Goal: Information Seeking & Learning: Learn about a topic

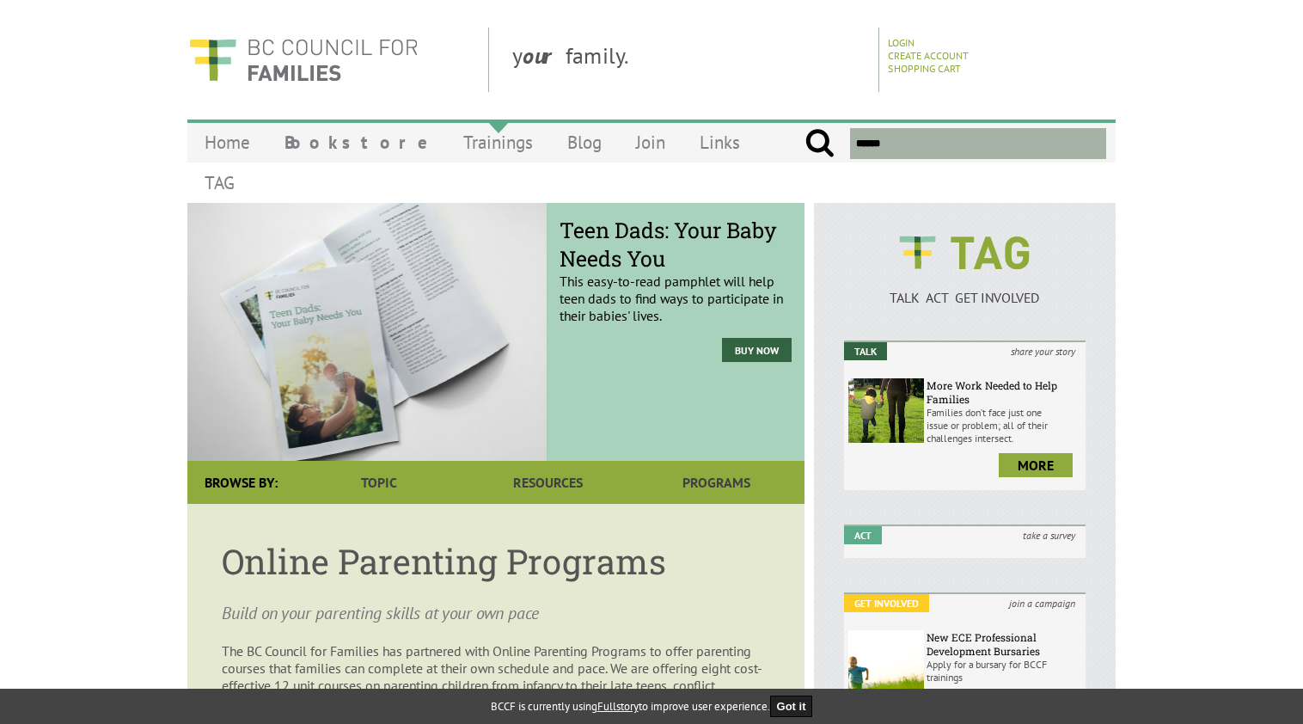
click at [446, 143] on link "Trainings" at bounding box center [498, 142] width 104 height 40
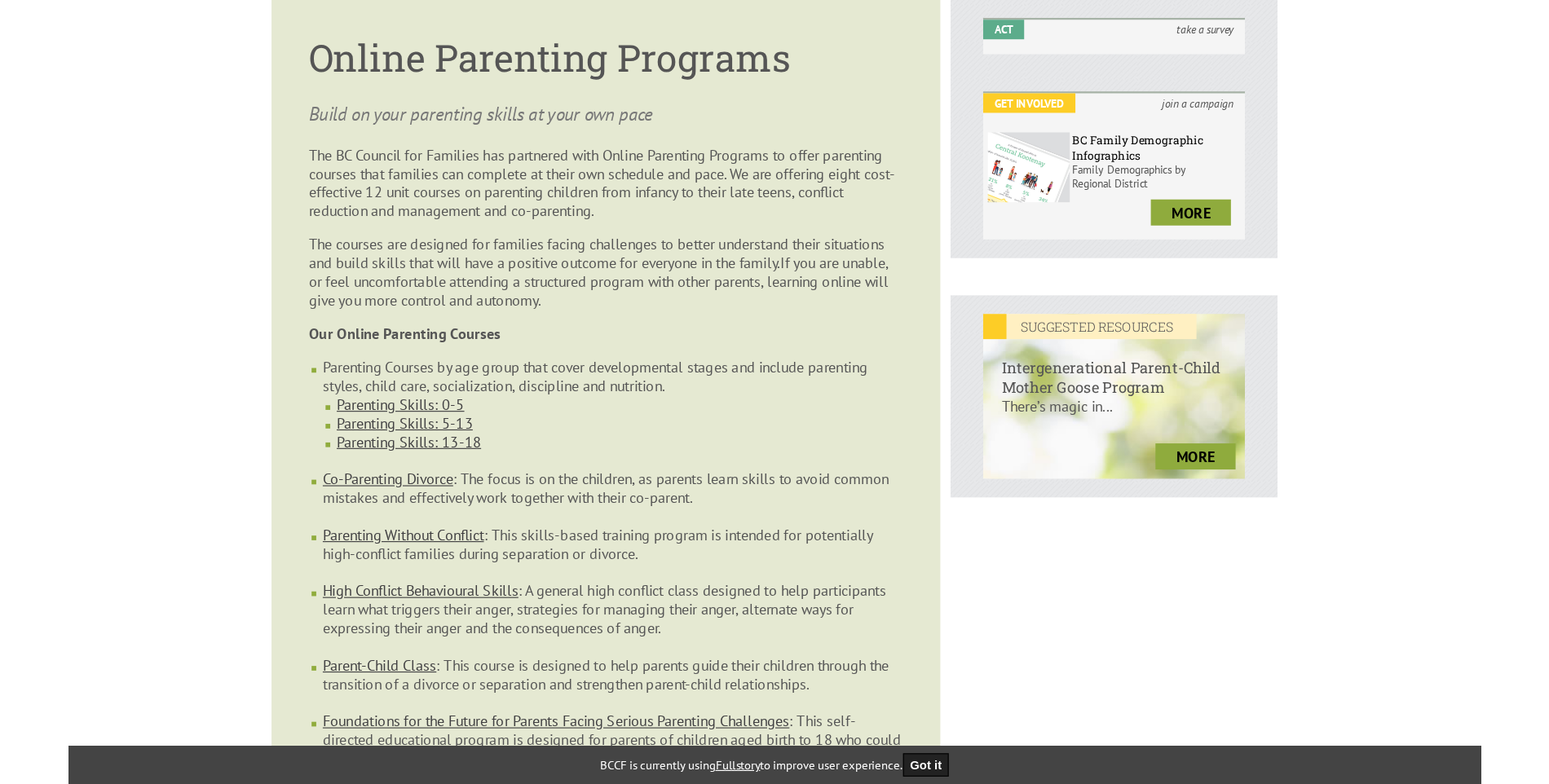
scroll to position [571, 0]
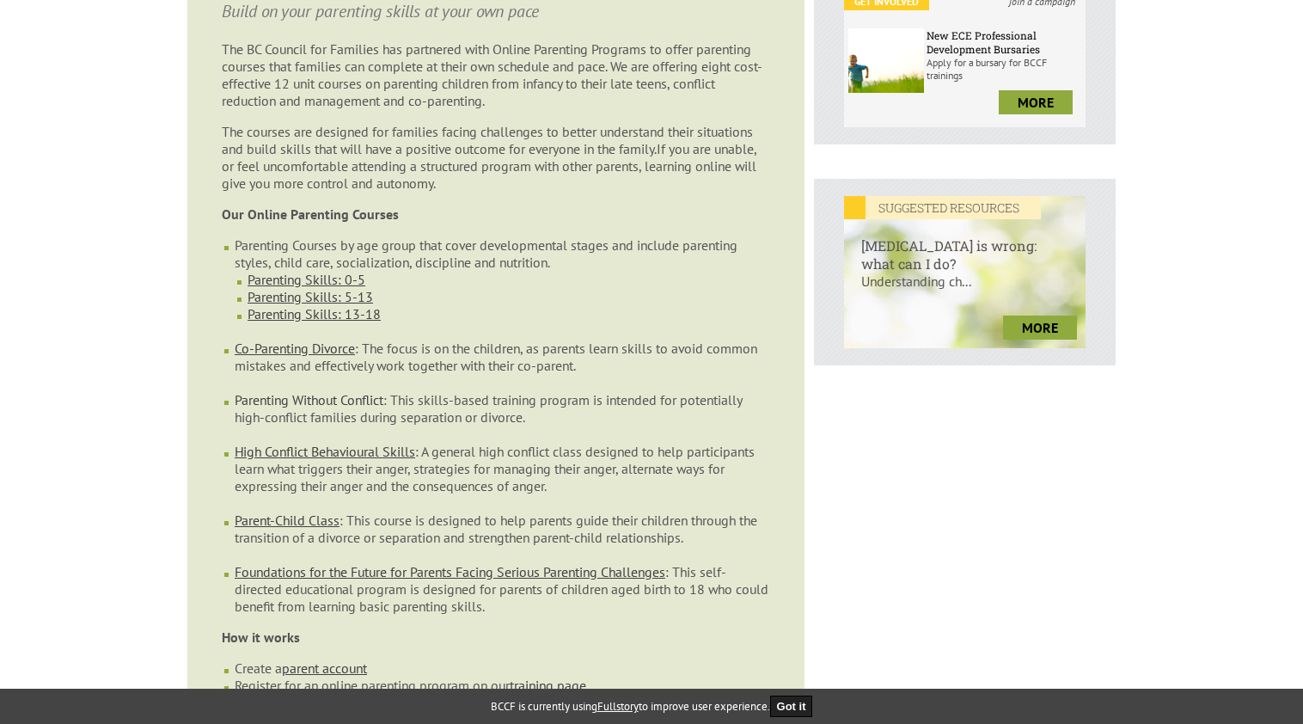
click at [321, 391] on link "Parenting Without Conflict" at bounding box center [309, 399] width 149 height 17
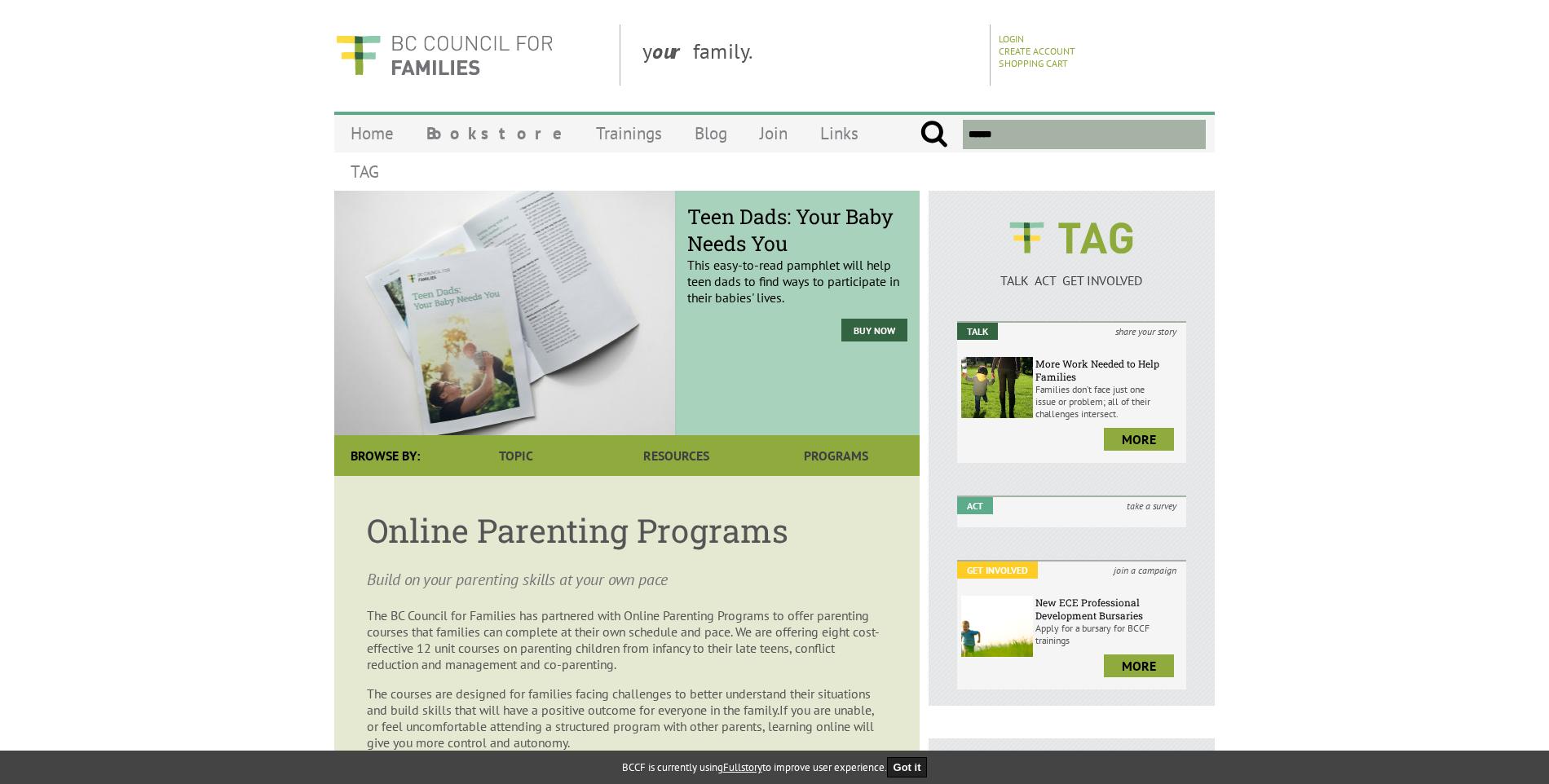
scroll to position [0, 0]
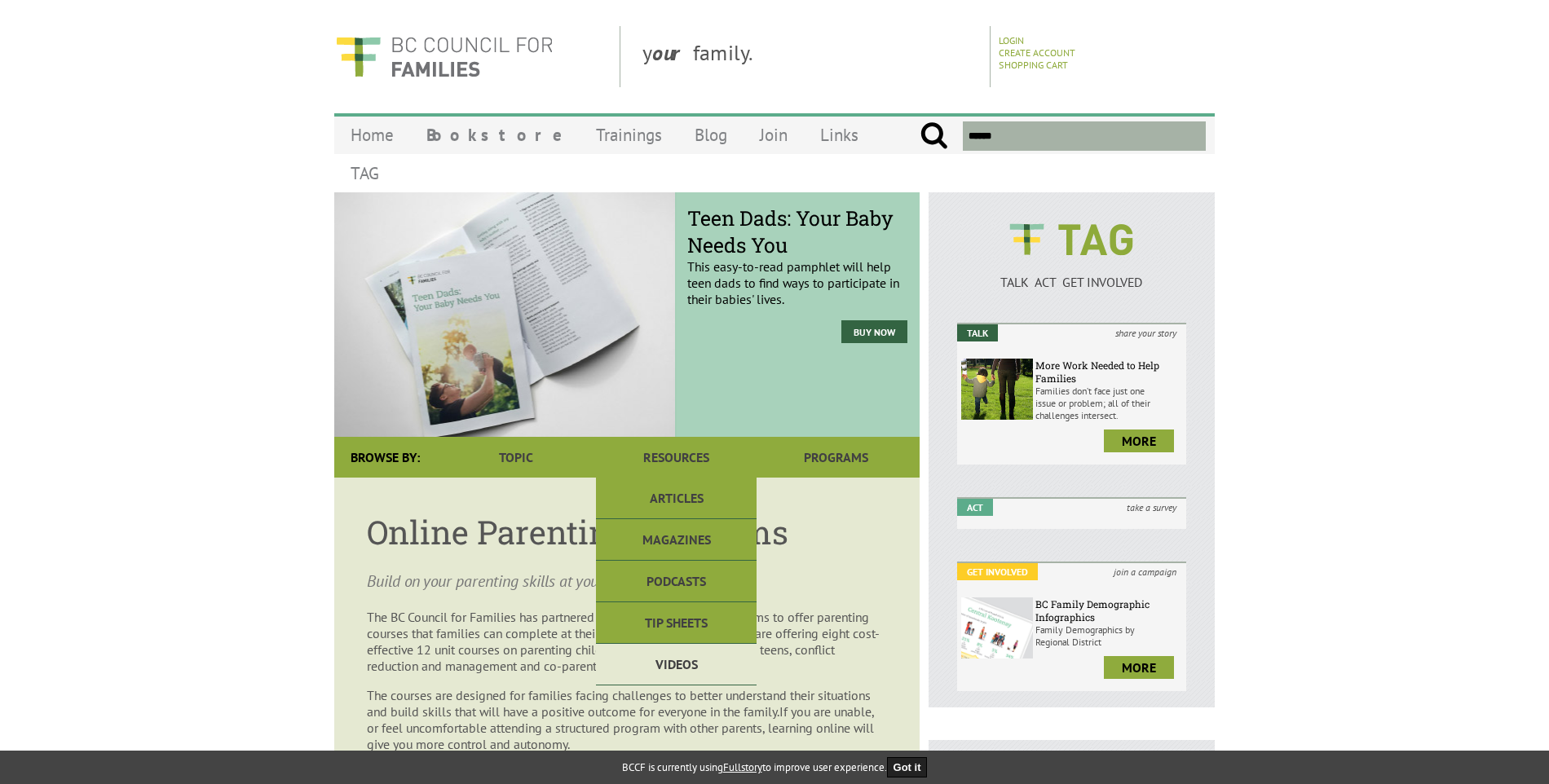
click at [687, 644] on link "Videos" at bounding box center [675, 665] width 159 height 42
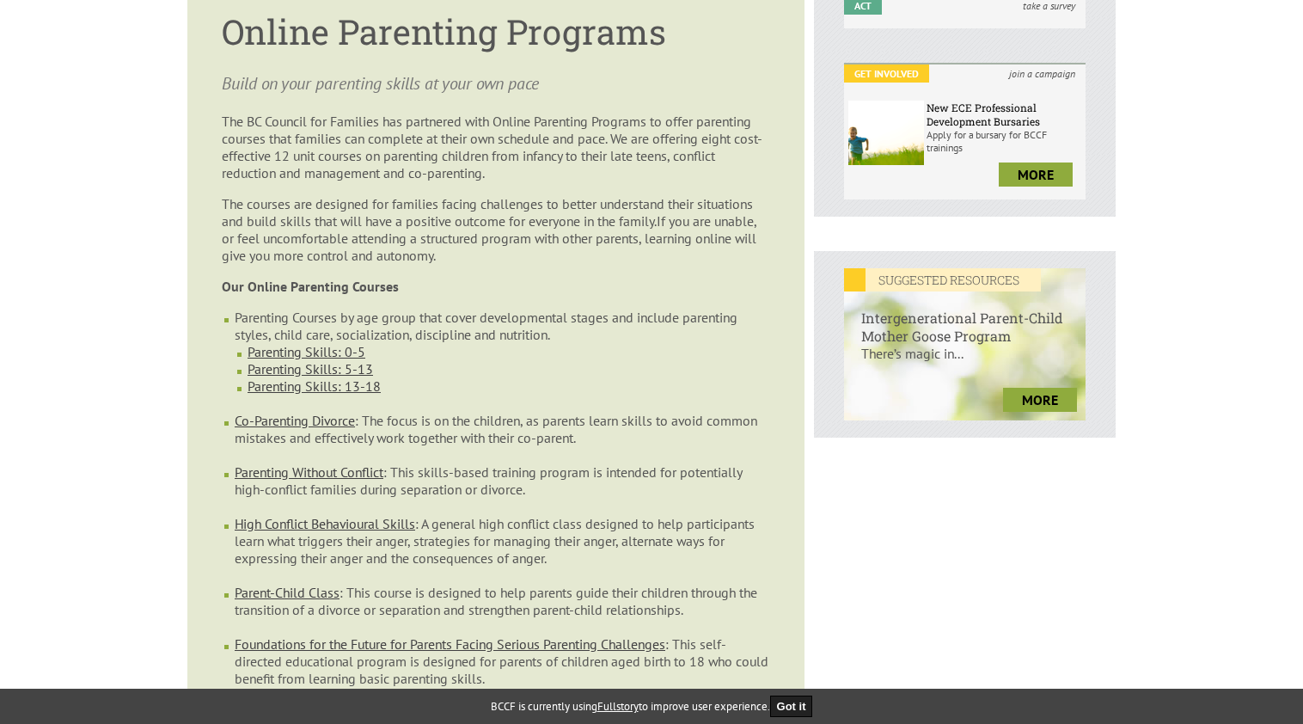
scroll to position [602, 0]
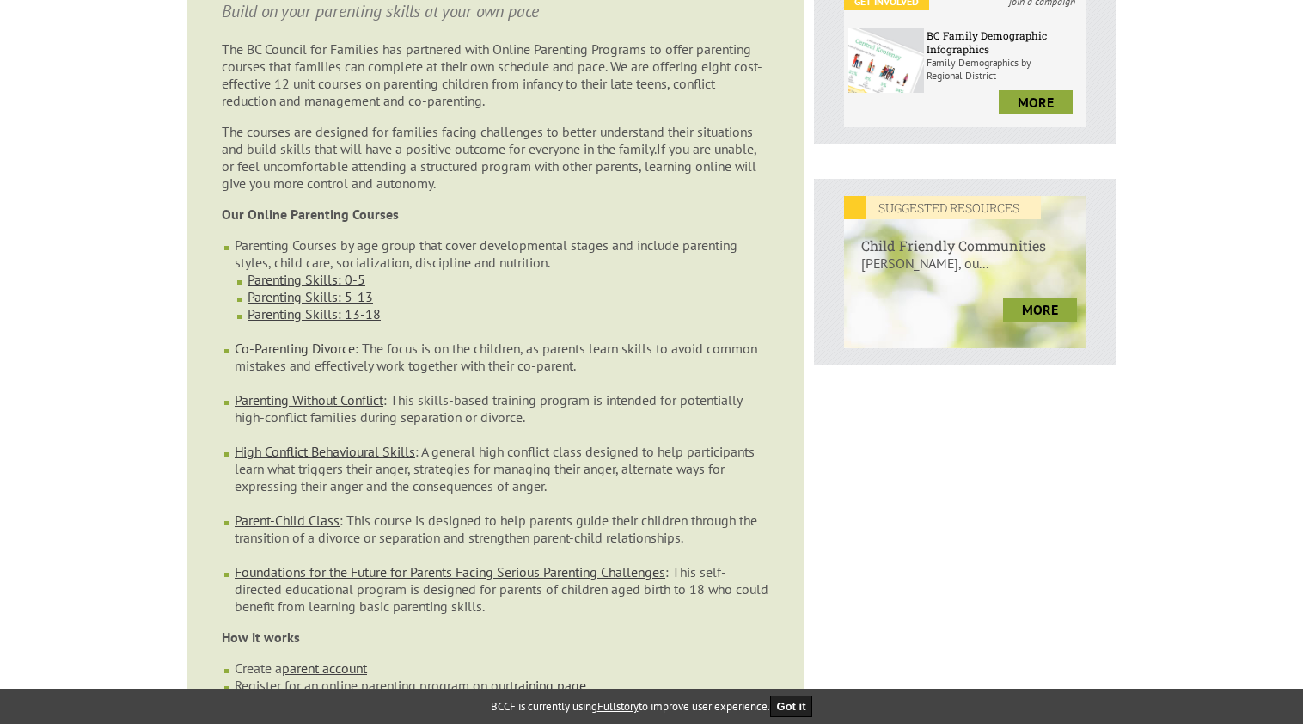
click at [296, 339] on link "Co-Parenting Divorce" at bounding box center [295, 347] width 120 height 17
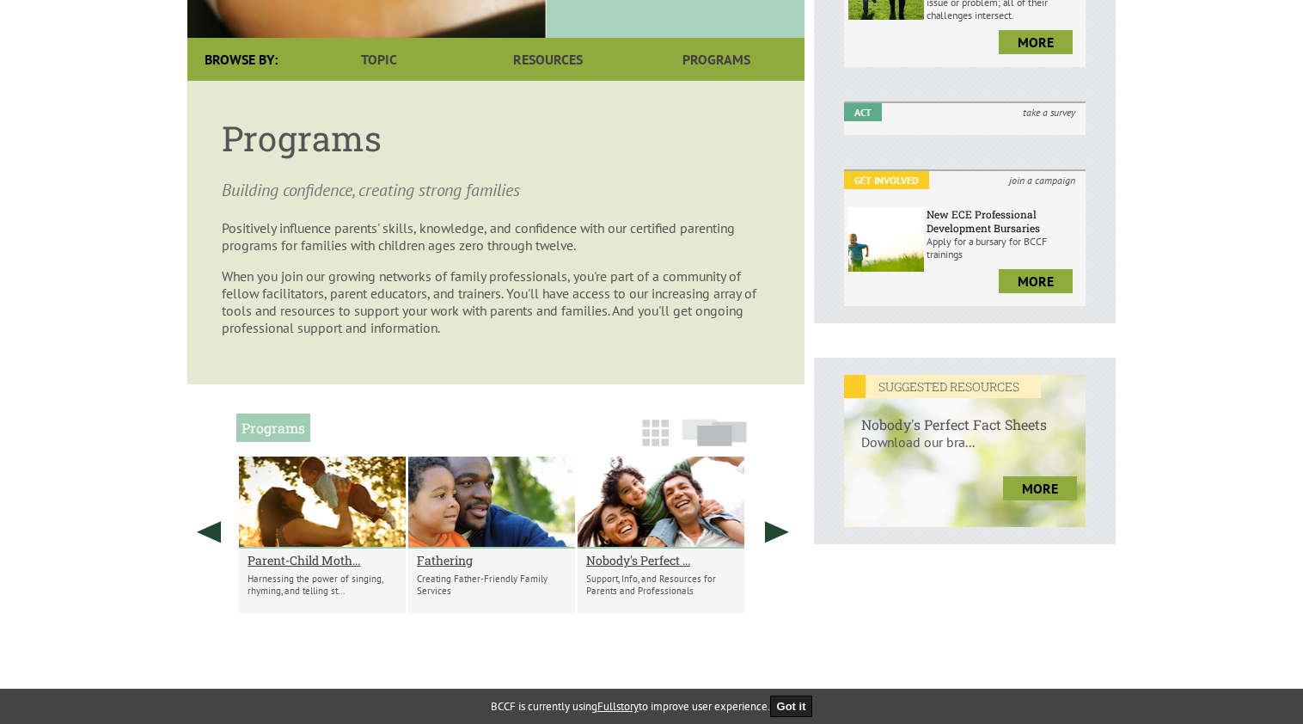
scroll to position [430, 0]
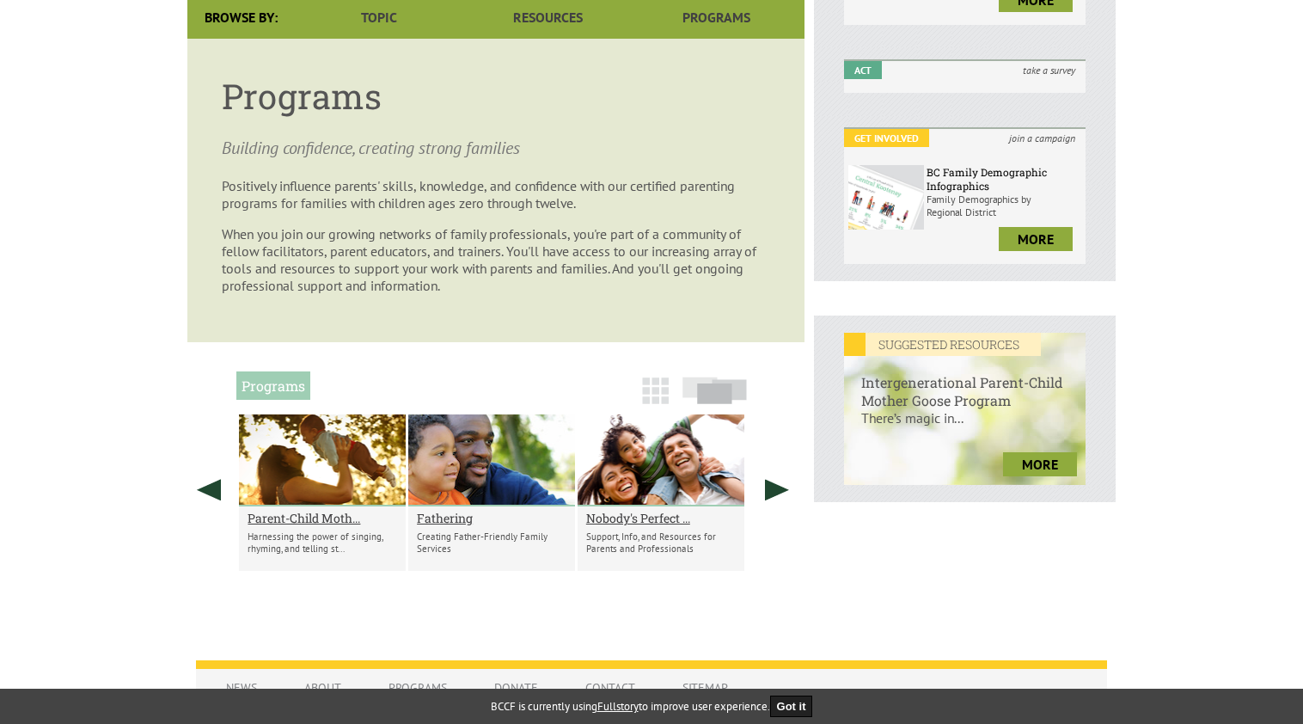
click at [669, 396] on link at bounding box center [655, 399] width 37 height 28
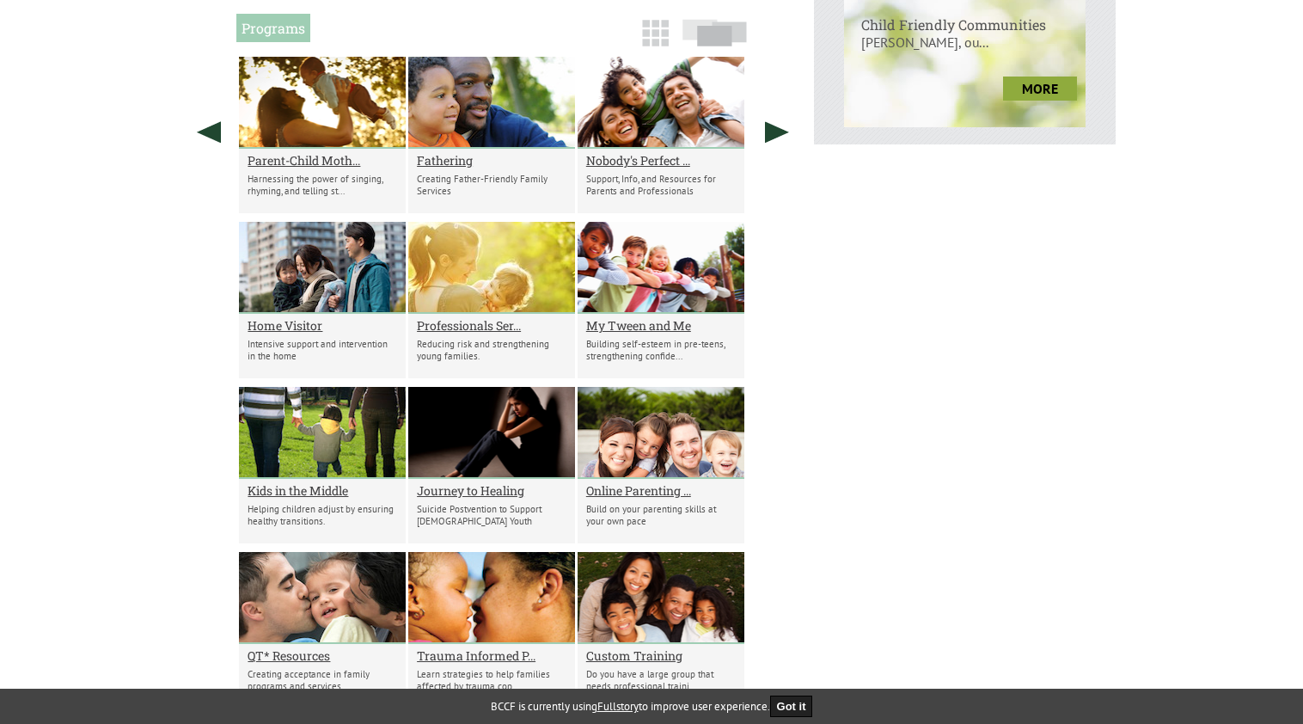
scroll to position [688, 0]
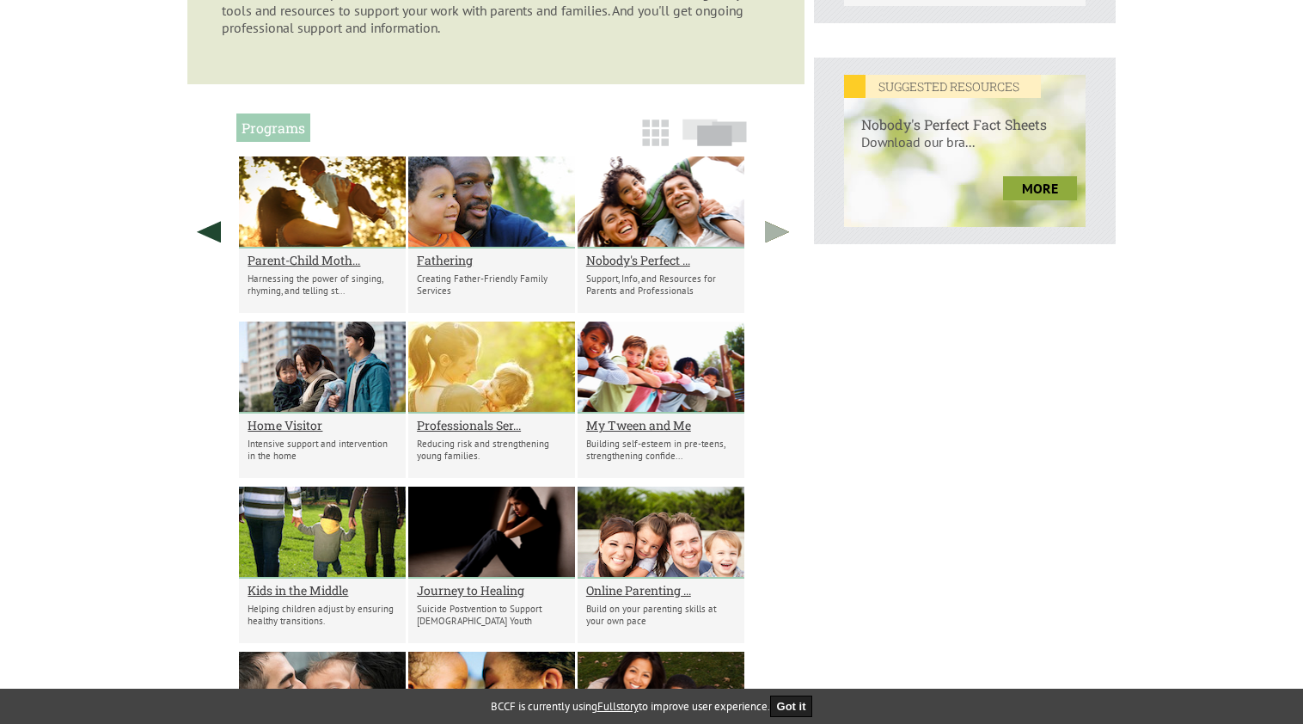
click at [784, 237] on link at bounding box center [776, 231] width 43 height 150
click at [725, 139] on img at bounding box center [714, 133] width 64 height 28
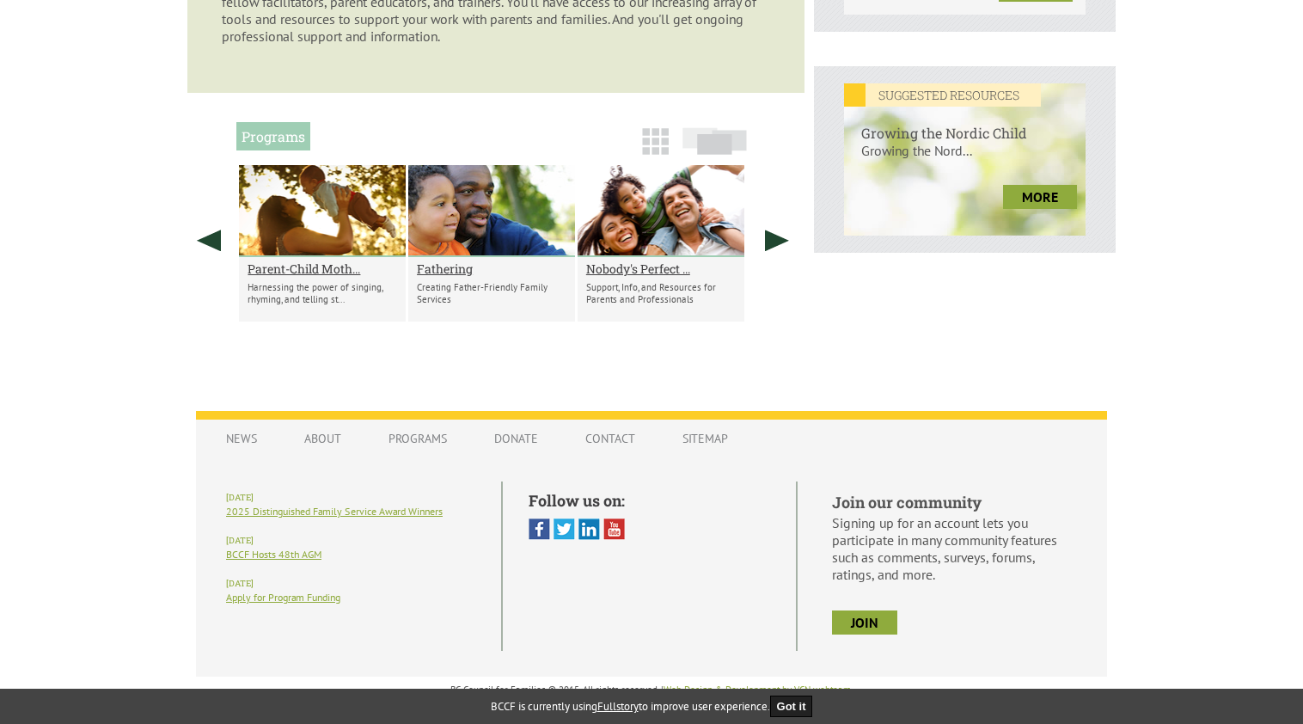
click at [717, 144] on img at bounding box center [714, 141] width 64 height 28
click at [658, 148] on img at bounding box center [655, 141] width 27 height 27
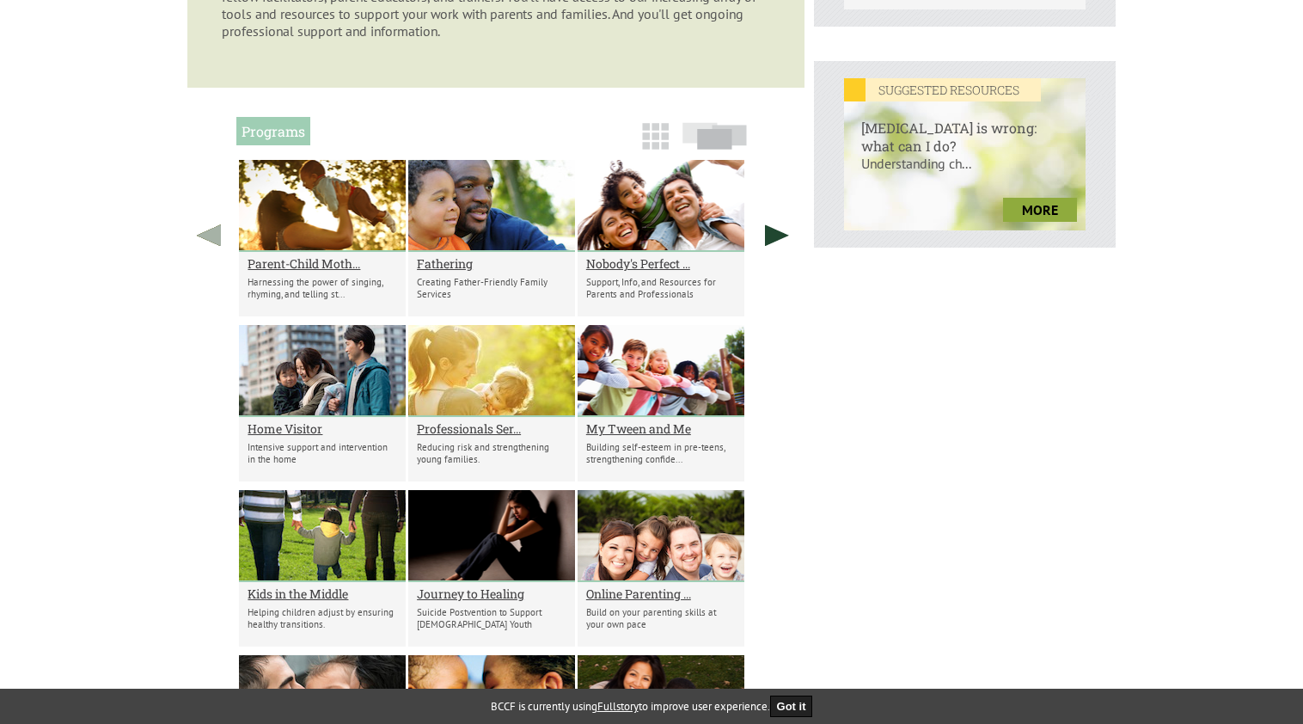
click at [217, 246] on link at bounding box center [208, 235] width 43 height 150
click at [199, 235] on link at bounding box center [208, 235] width 43 height 150
click at [783, 241] on link at bounding box center [776, 235] width 43 height 150
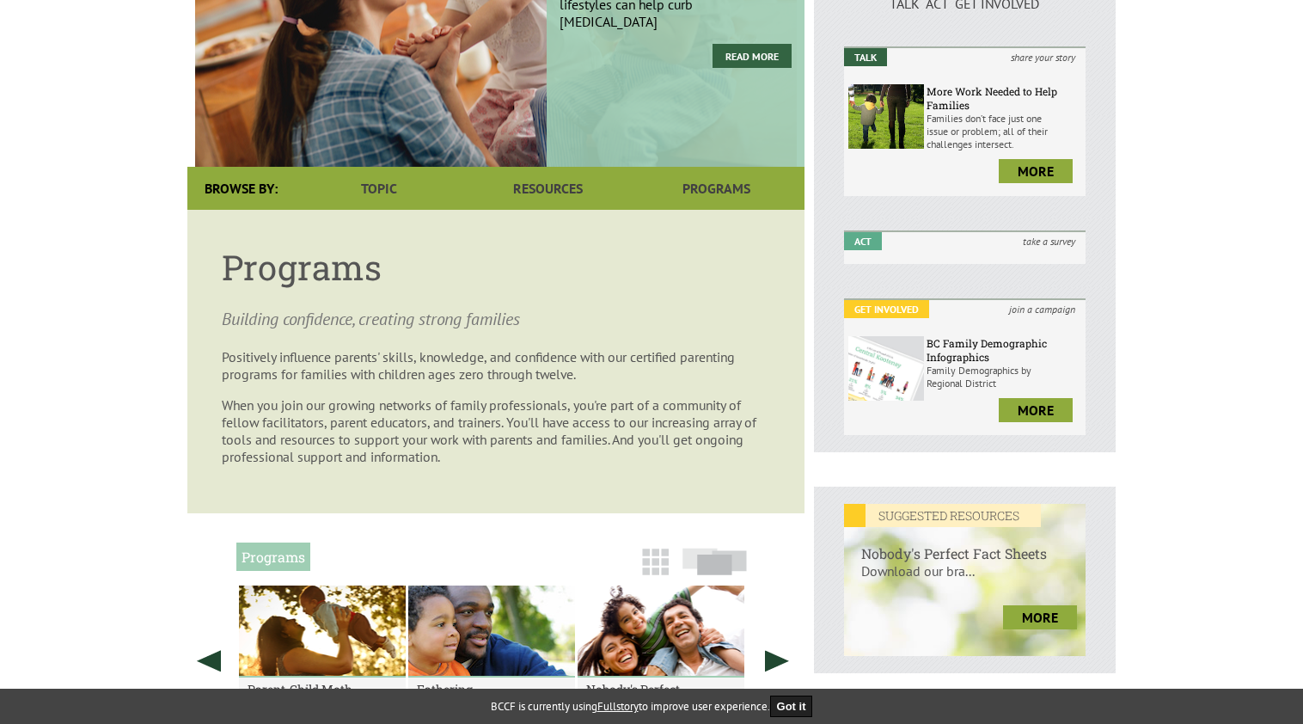
scroll to position [254, 0]
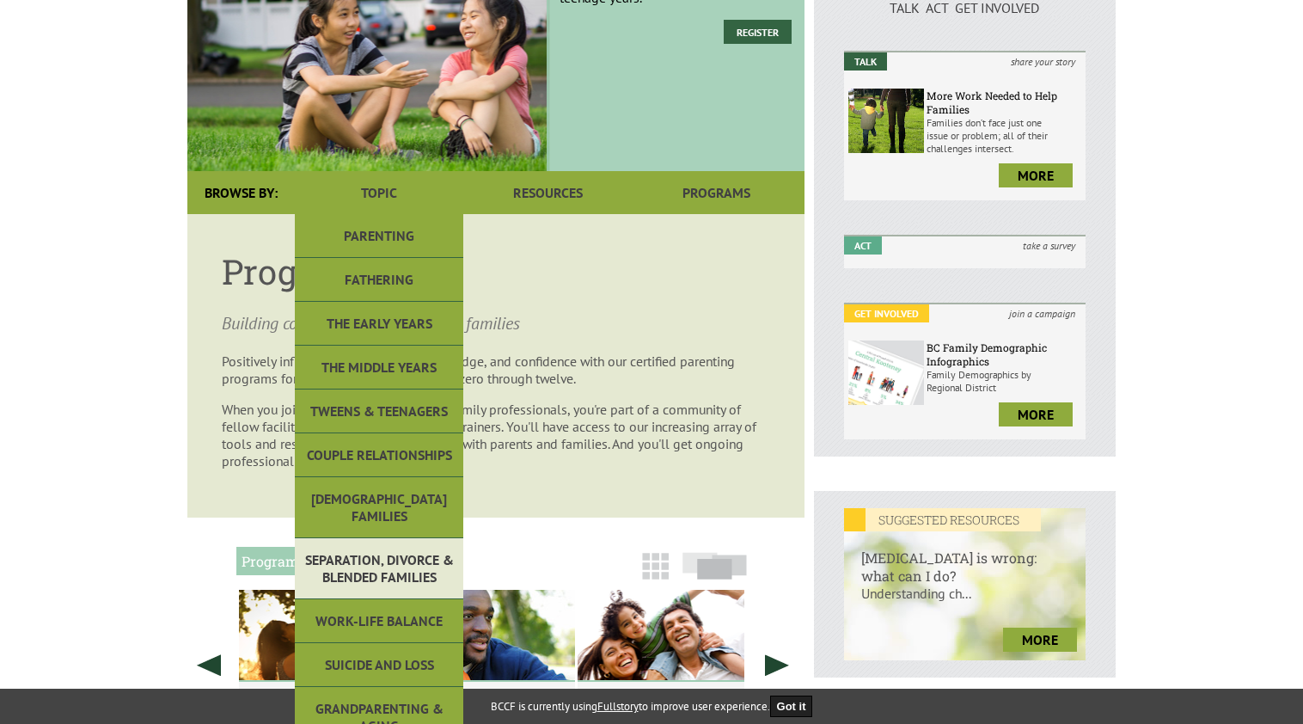
click at [388, 553] on link "Separation, Divorce & Blended Families" at bounding box center [379, 568] width 168 height 61
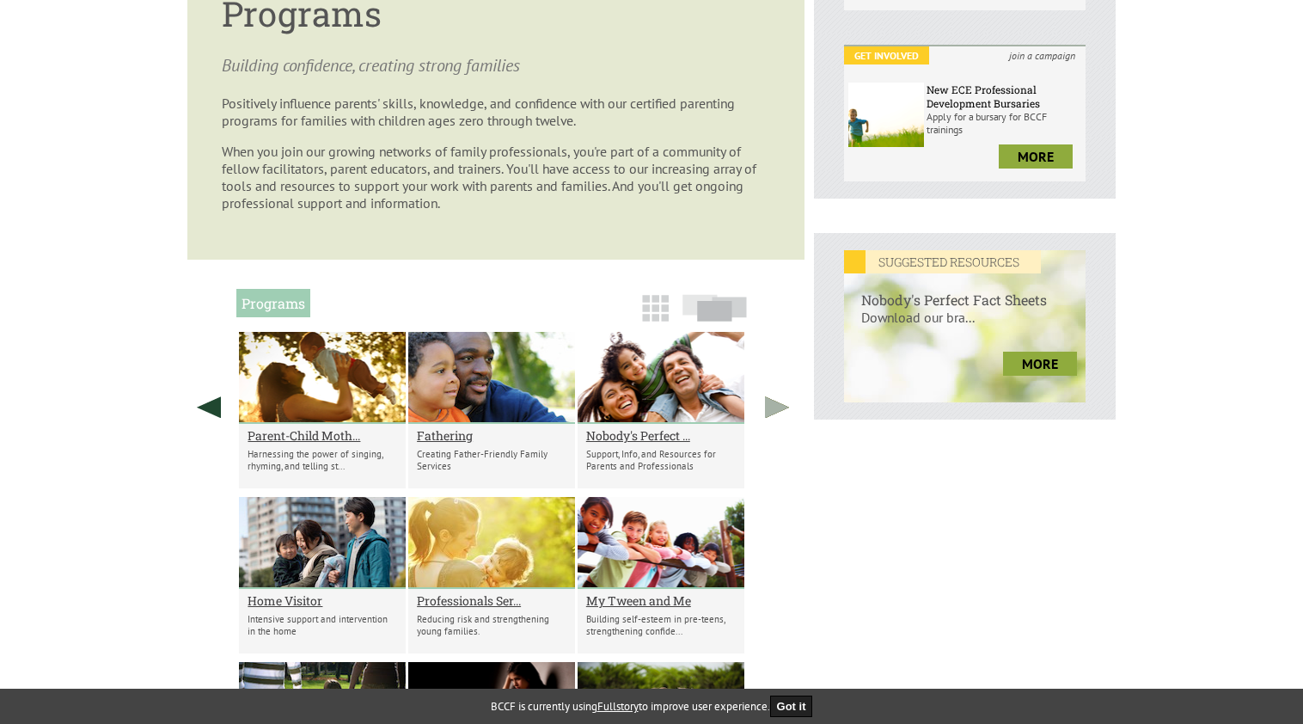
scroll to position [83, 0]
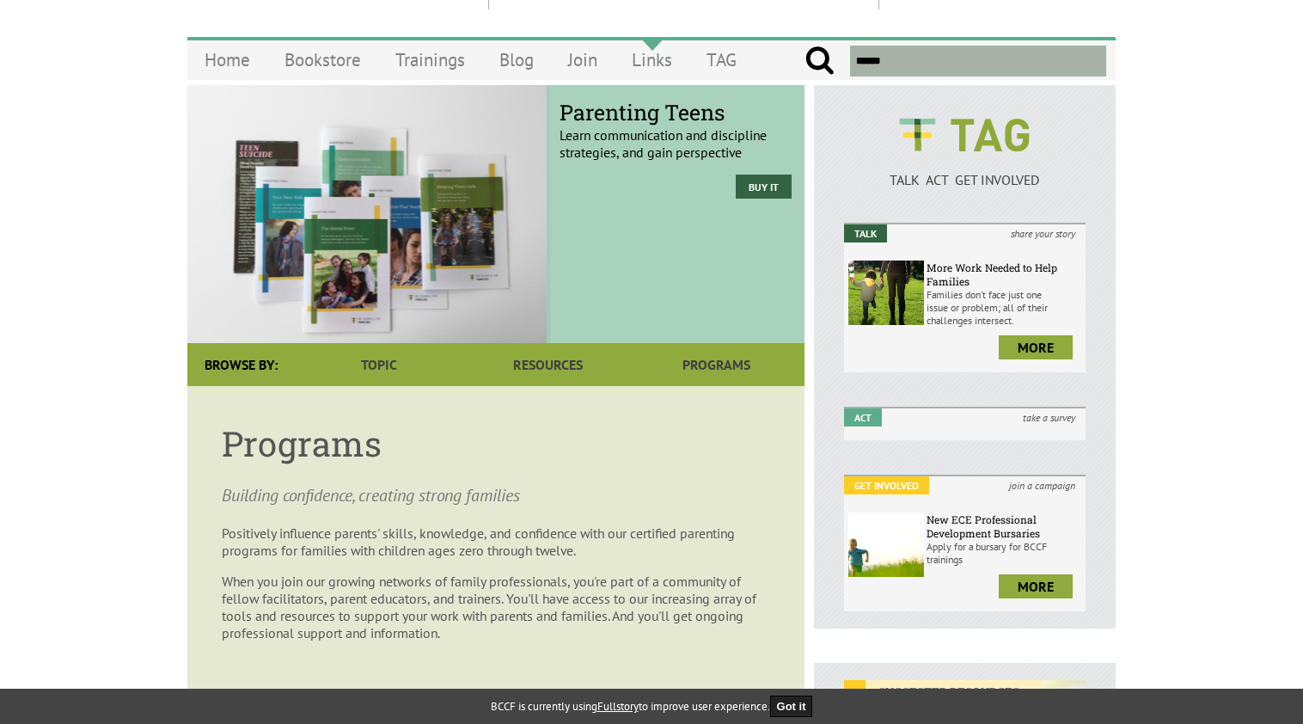
click at [654, 58] on link "Links" at bounding box center [651, 60] width 75 height 40
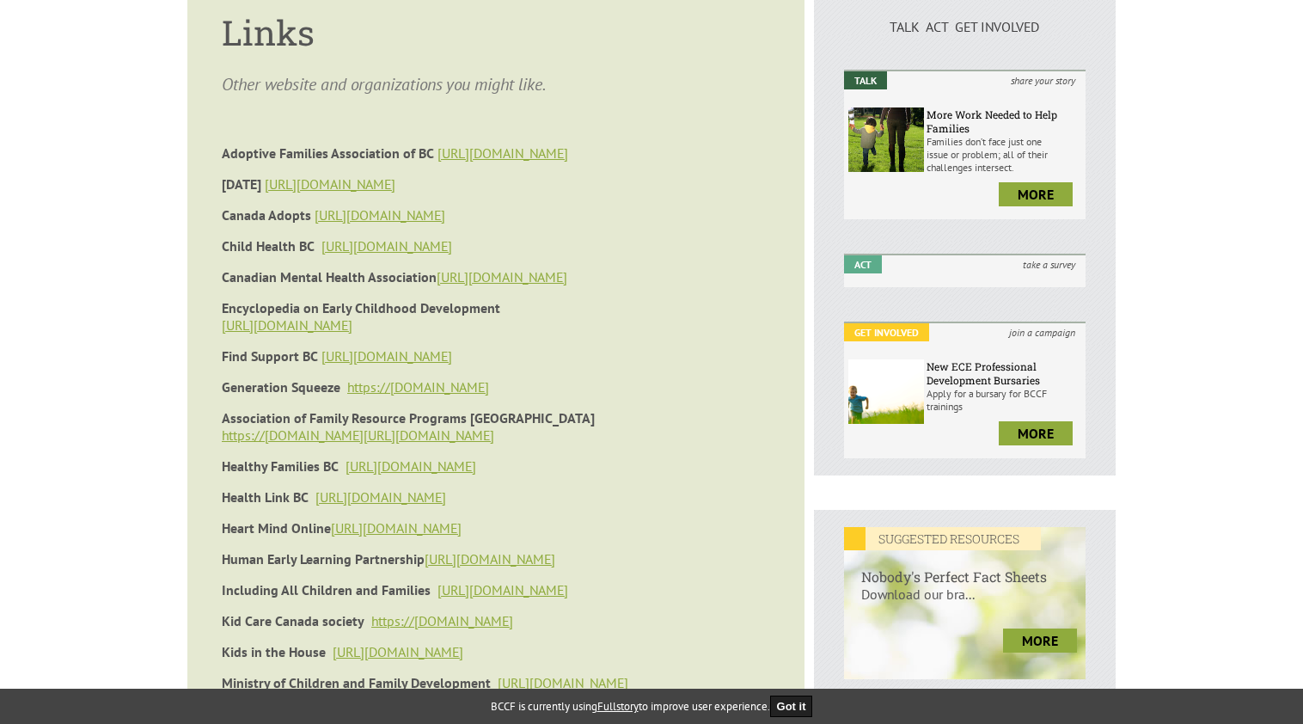
scroll to position [258, 0]
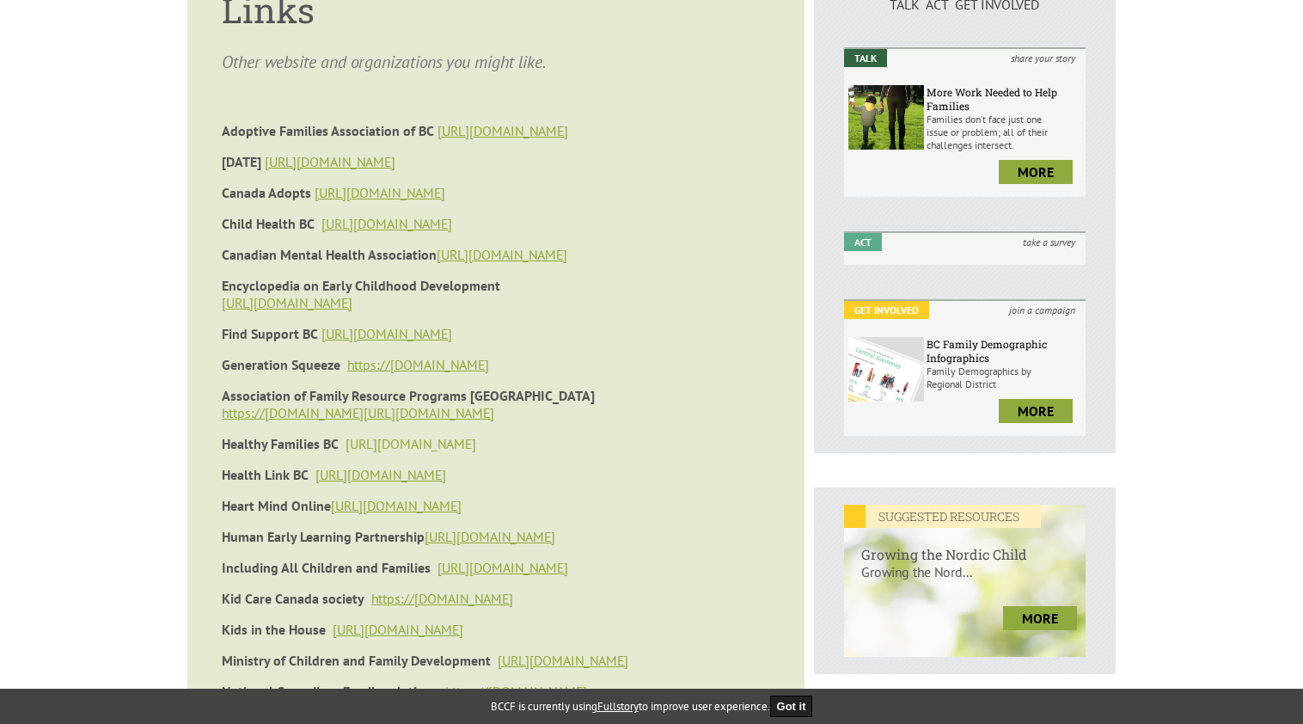
click at [392, 451] on link "[URL][DOMAIN_NAME]" at bounding box center [410, 443] width 131 height 17
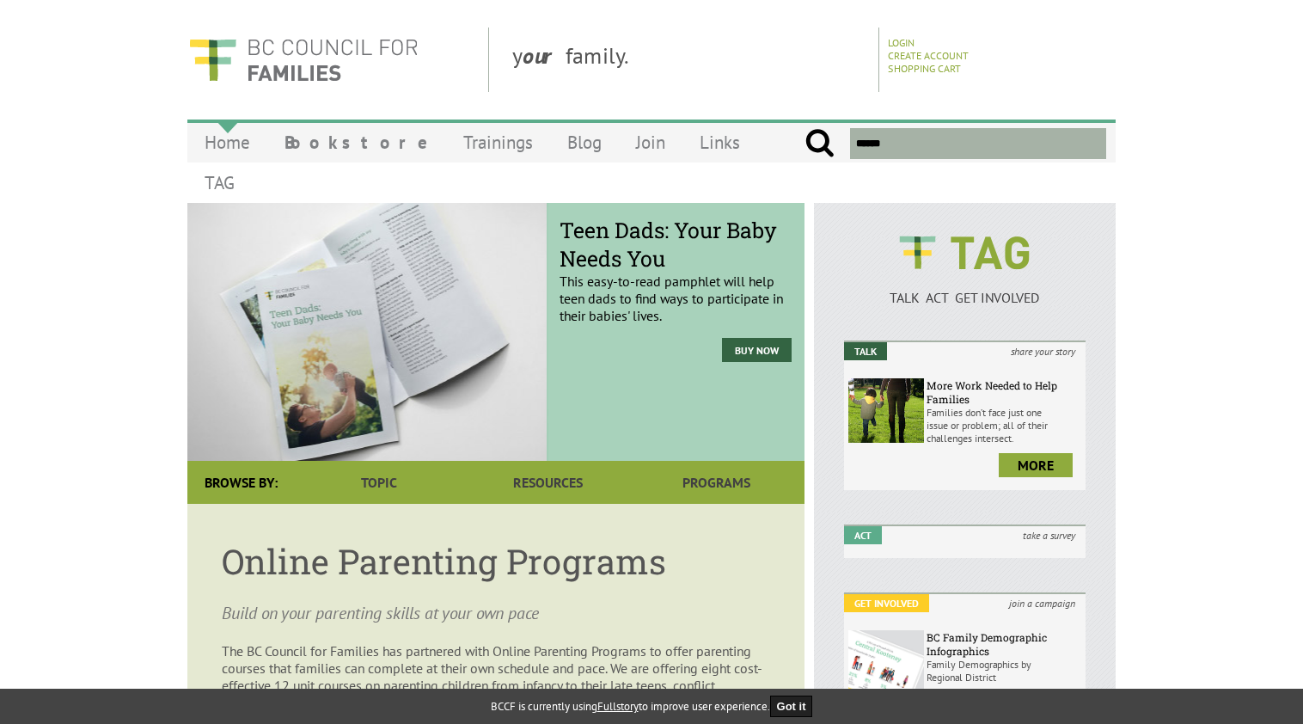
click at [226, 142] on link "Home" at bounding box center [227, 142] width 80 height 40
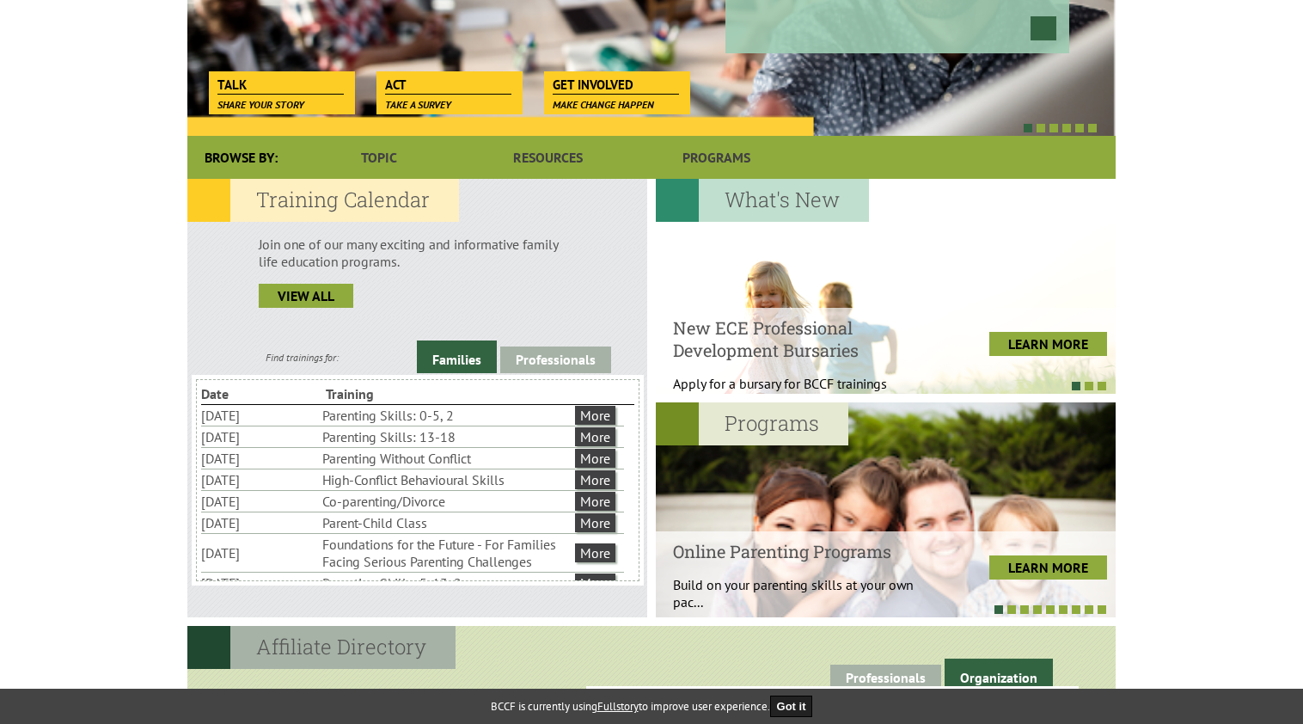
scroll to position [344, 0]
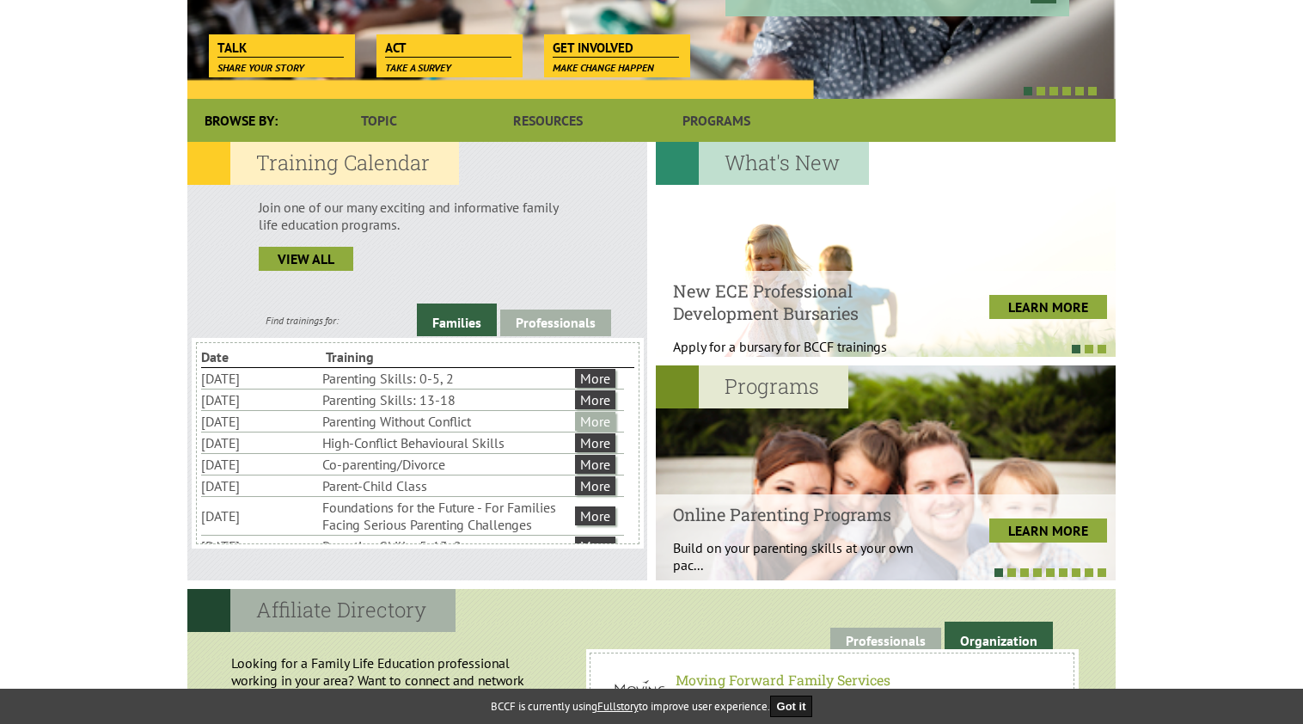
click at [598, 424] on link "More" at bounding box center [595, 421] width 40 height 19
